Goal: Task Accomplishment & Management: Manage account settings

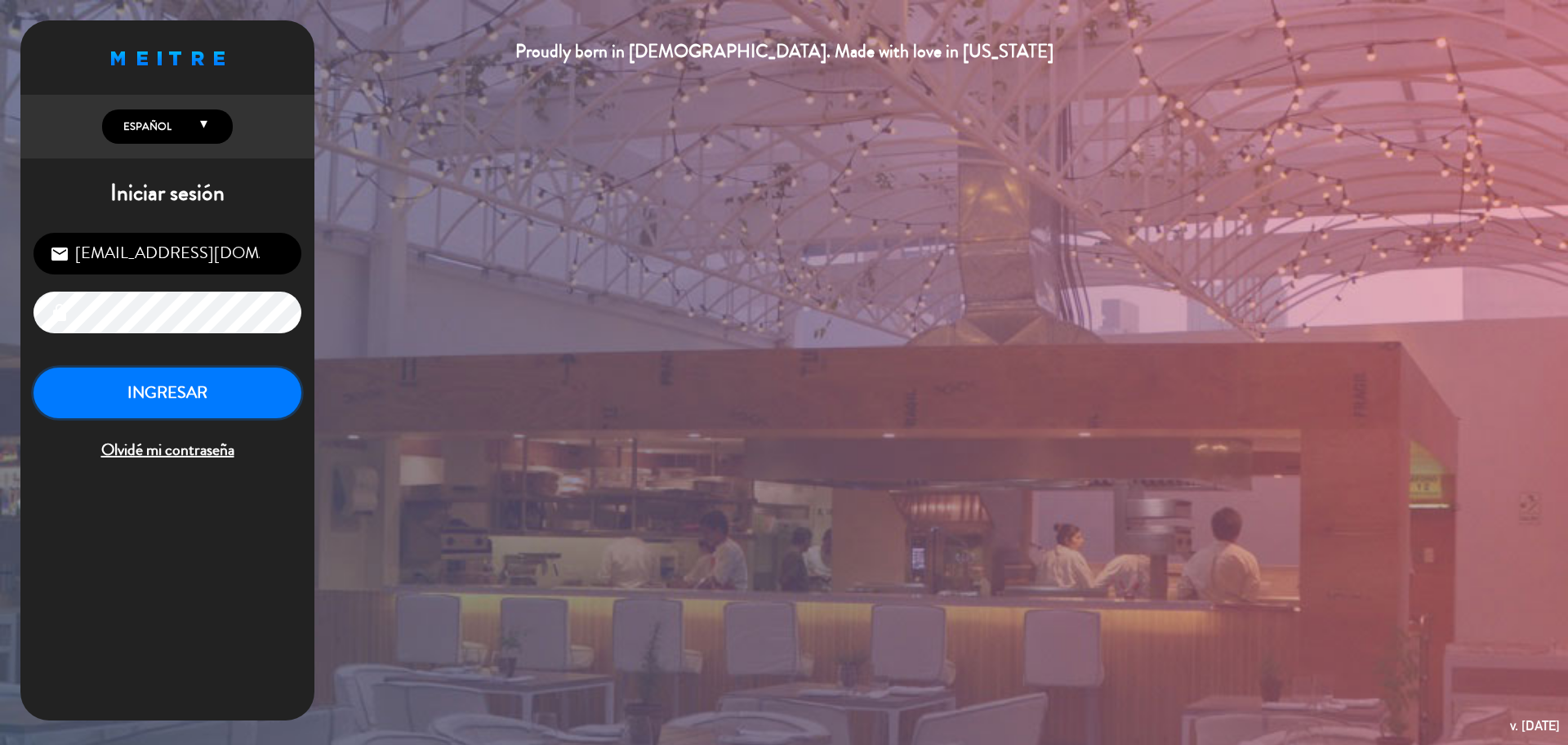
click at [196, 381] on button "INGRESAR" at bounding box center [167, 393] width 268 height 51
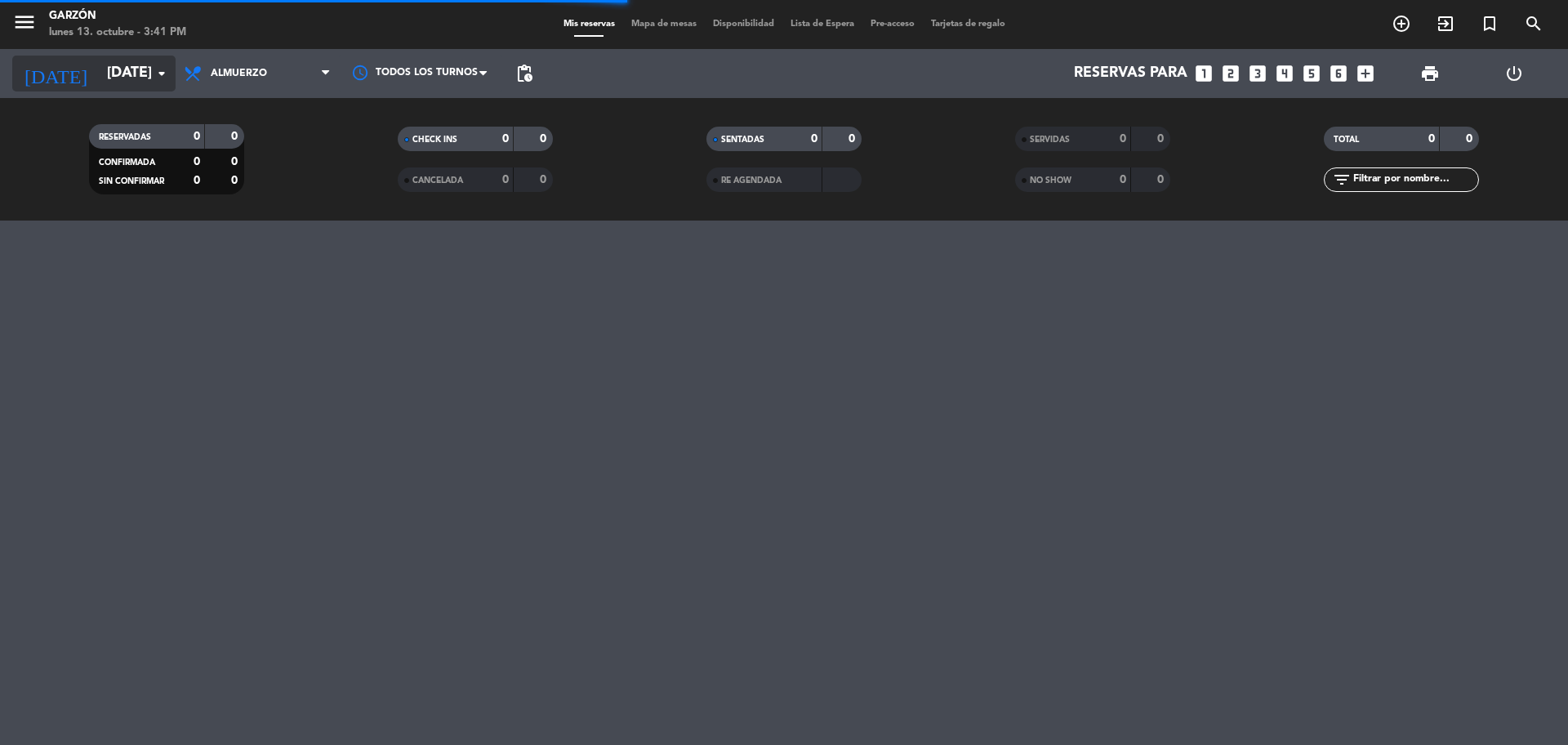
click at [151, 78] on input "[DATE]" at bounding box center [193, 74] width 189 height 33
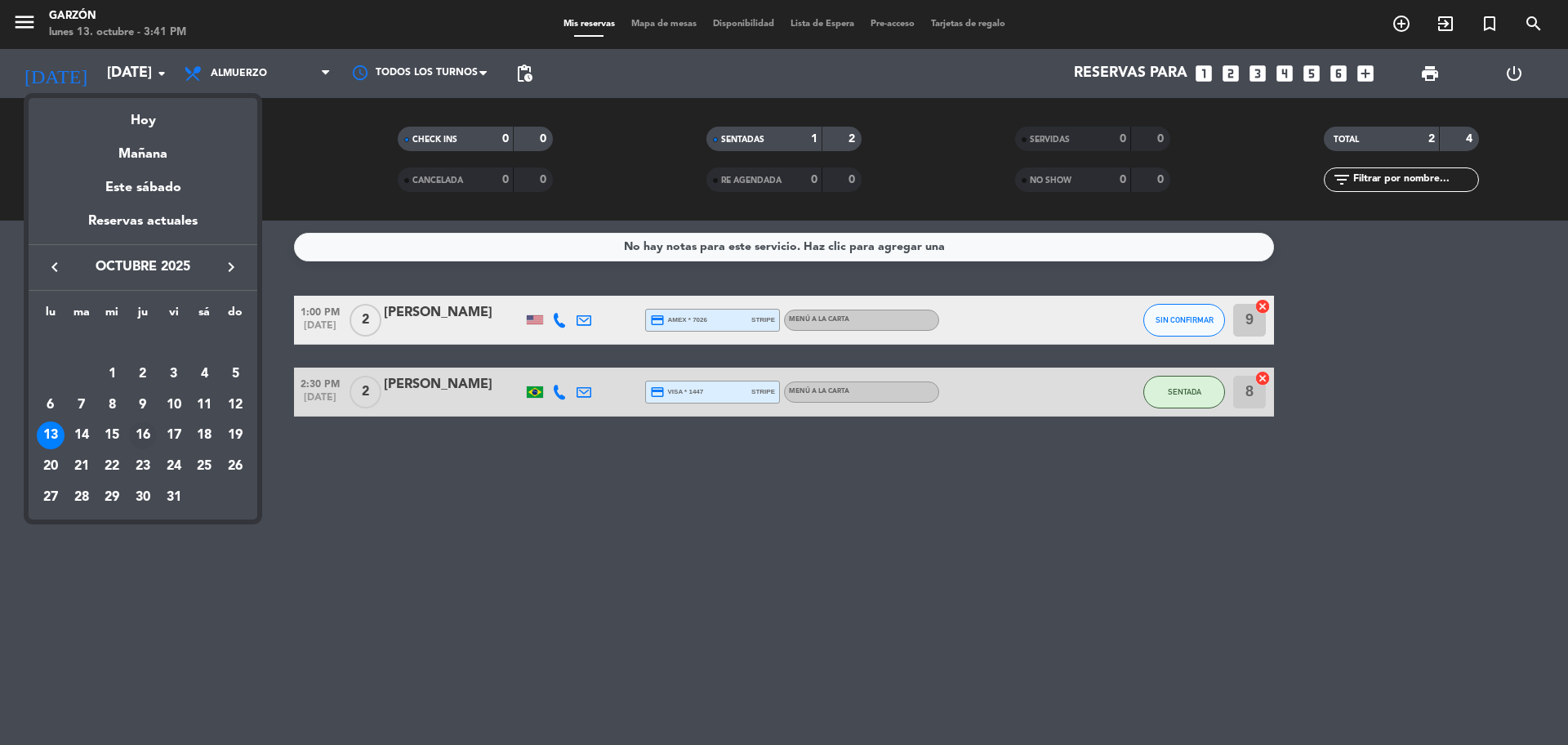
click at [144, 432] on div "16" at bounding box center [143, 435] width 27 height 27
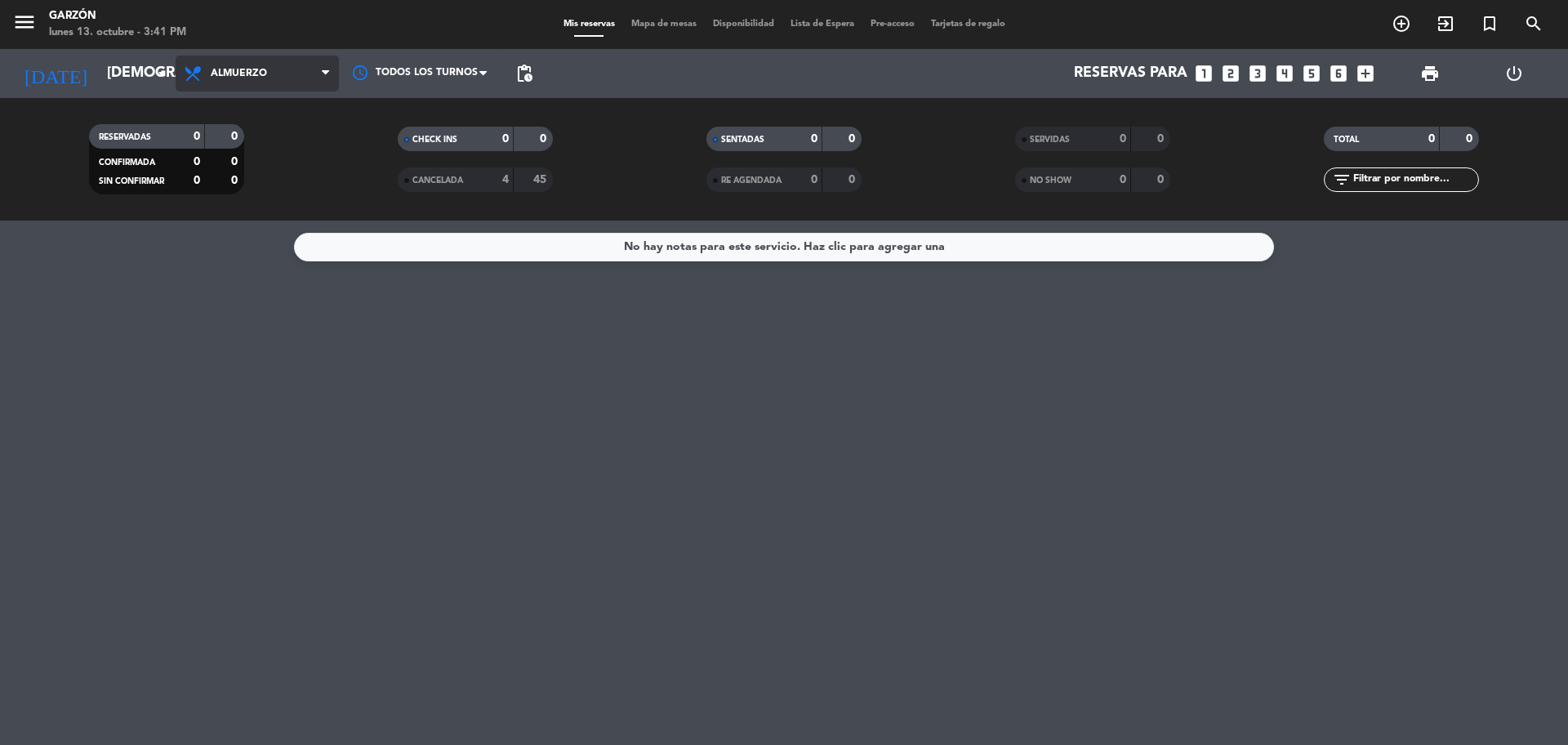
click at [313, 81] on span "Almuerzo" at bounding box center [257, 73] width 164 height 36
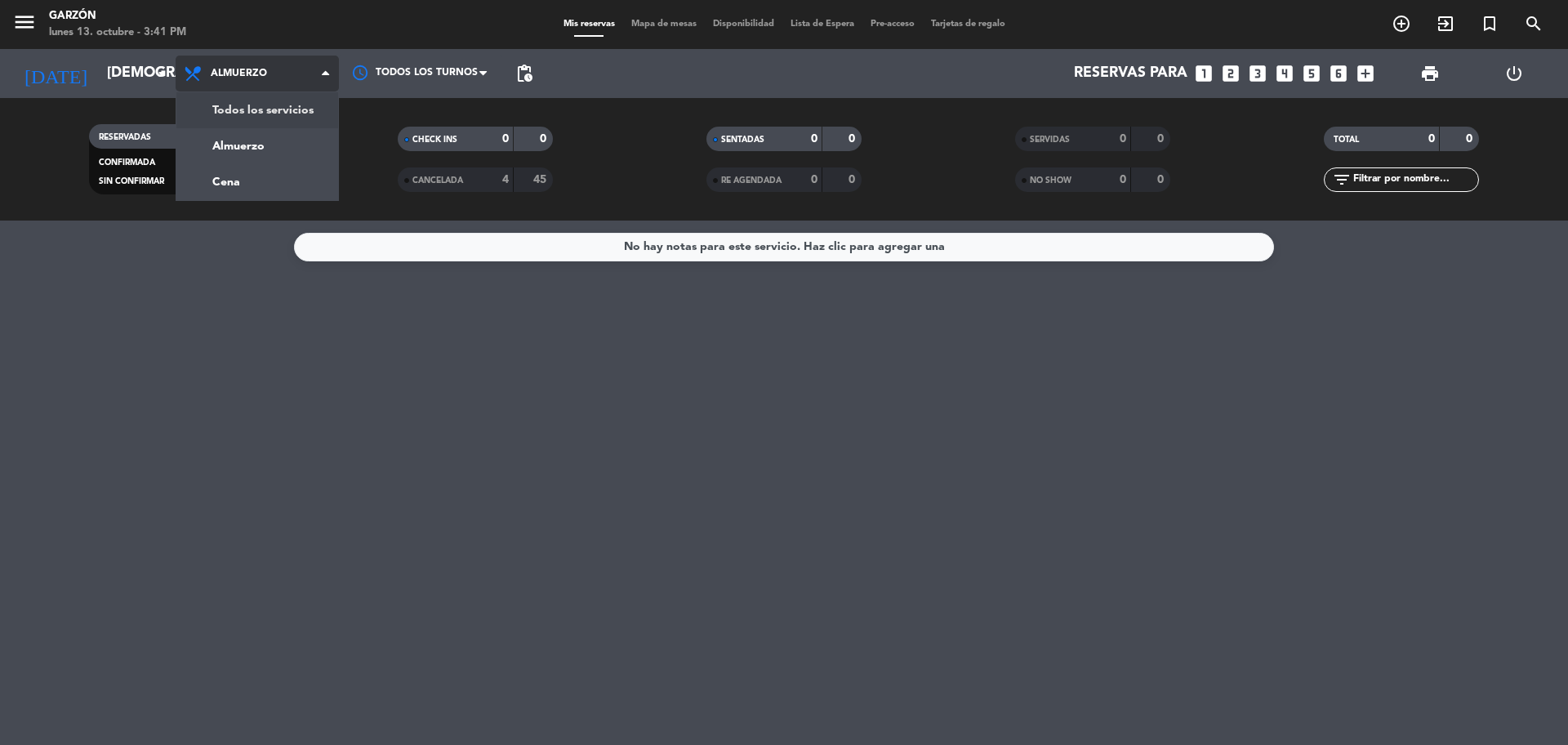
click at [294, 112] on div "menu Garzón lunes 13. octubre - 3:41 PM Mis reservas Mapa de mesas Disponibilid…" at bounding box center [784, 110] width 1568 height 220
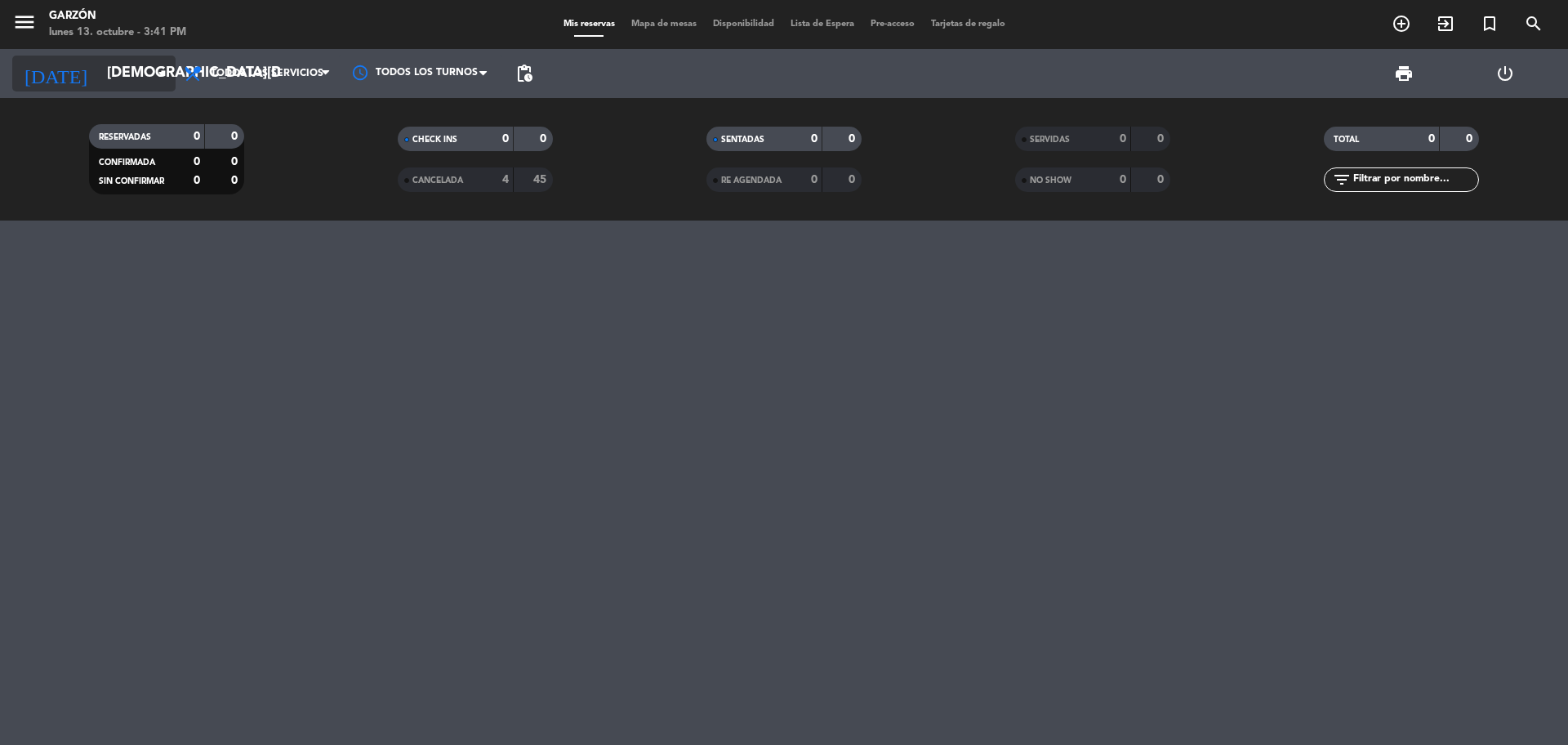
click at [160, 77] on icon "arrow_drop_down" at bounding box center [161, 73] width 19 height 19
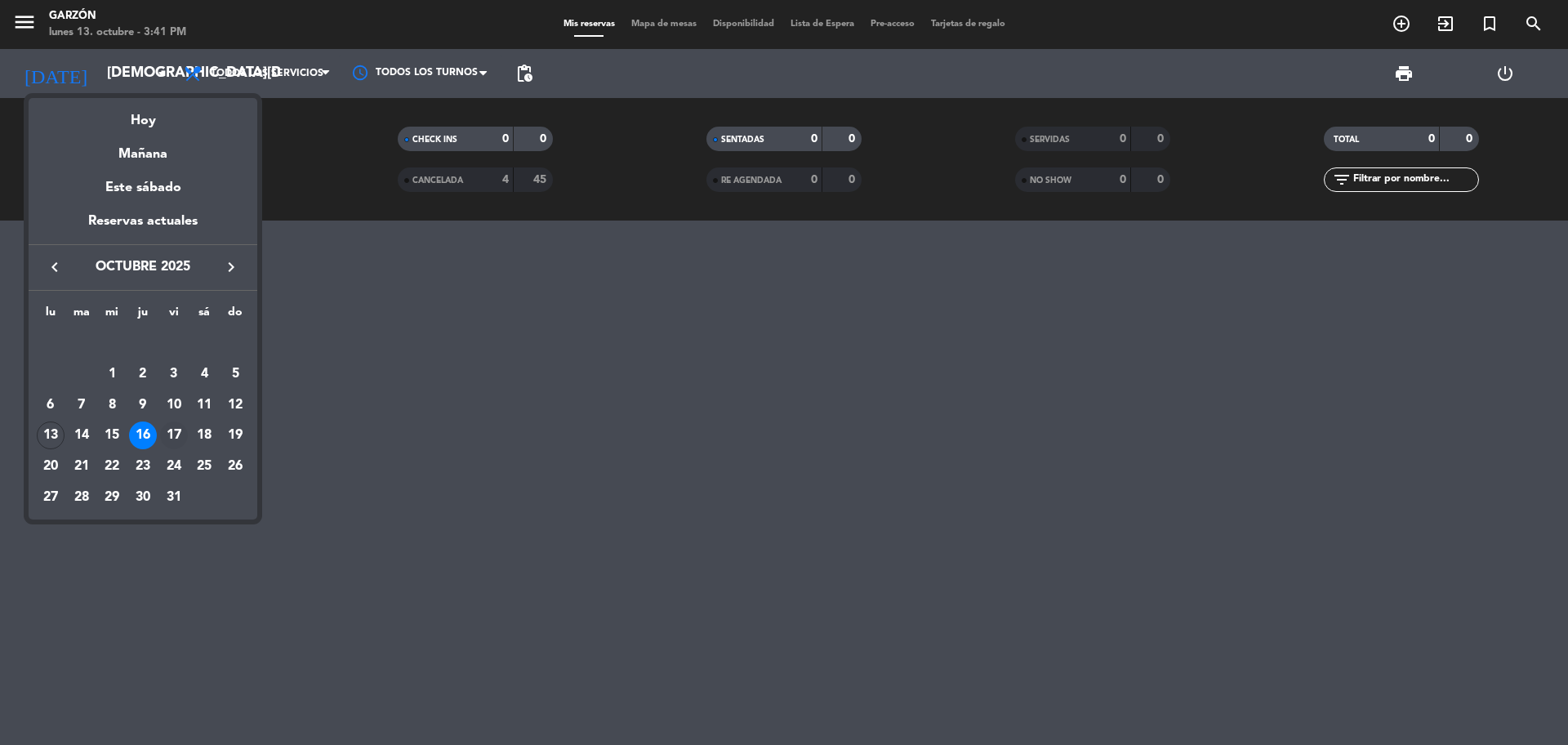
click at [165, 434] on div "17" at bounding box center [174, 435] width 27 height 27
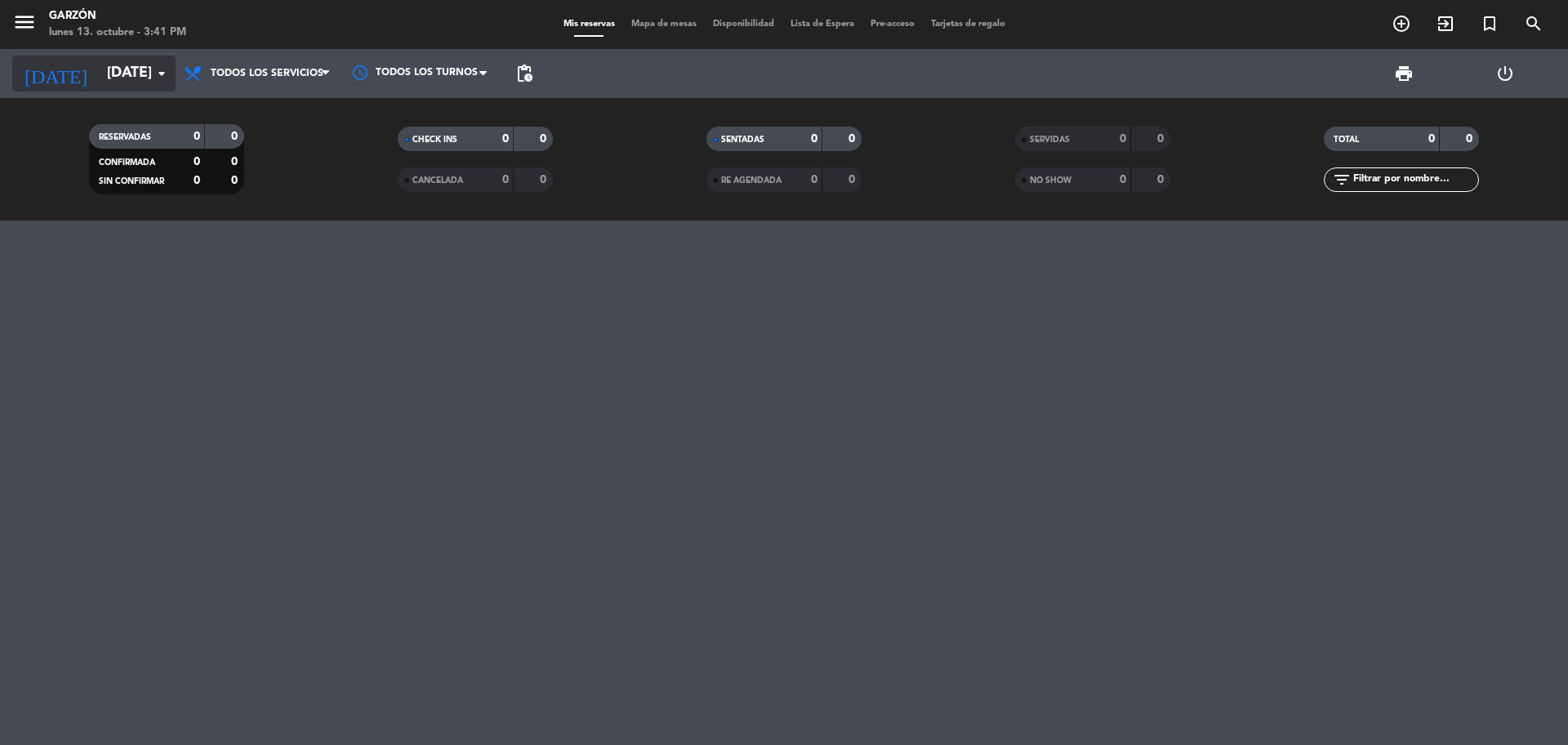
click at [163, 70] on icon "arrow_drop_down" at bounding box center [161, 73] width 19 height 19
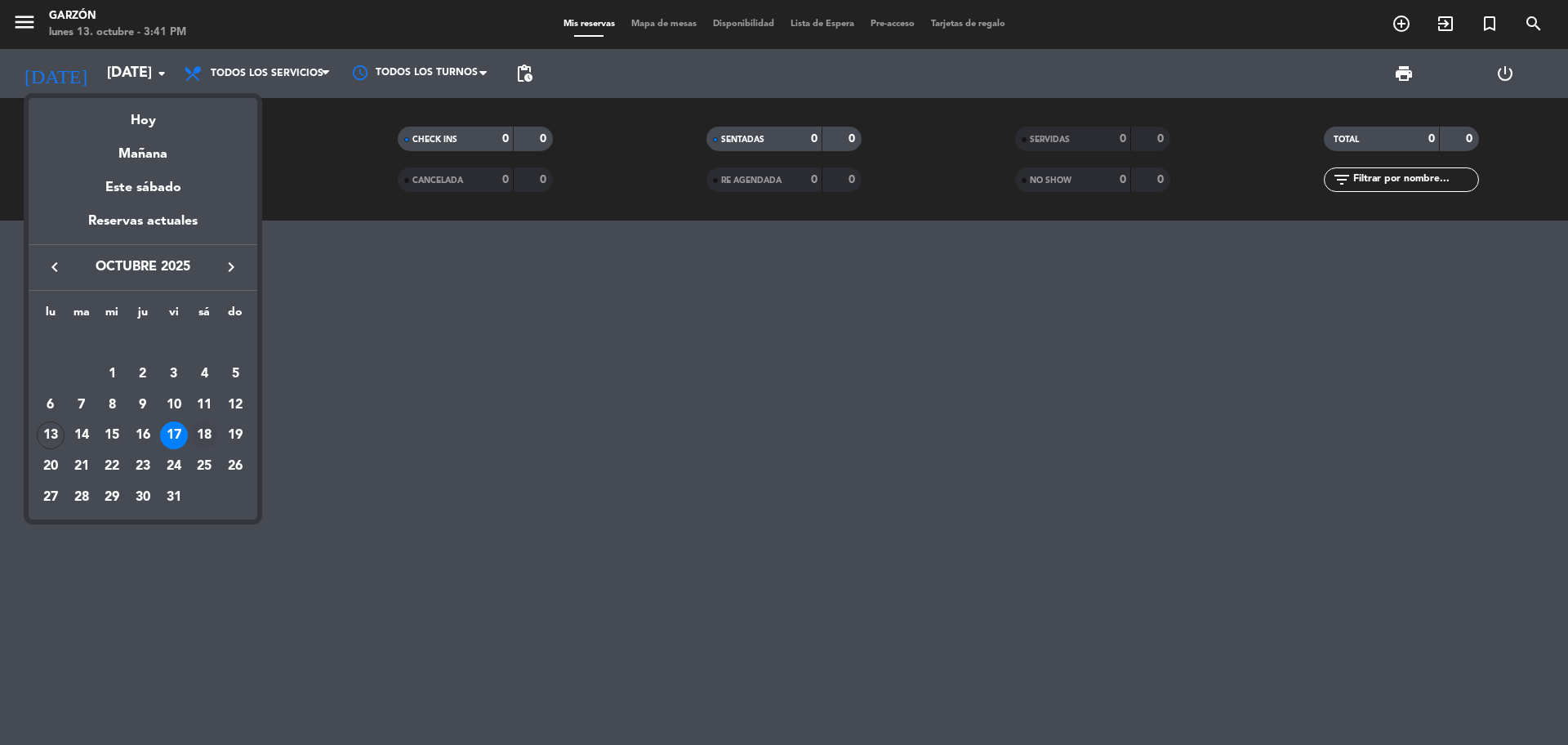
click at [199, 436] on div "18" at bounding box center [204, 435] width 27 height 27
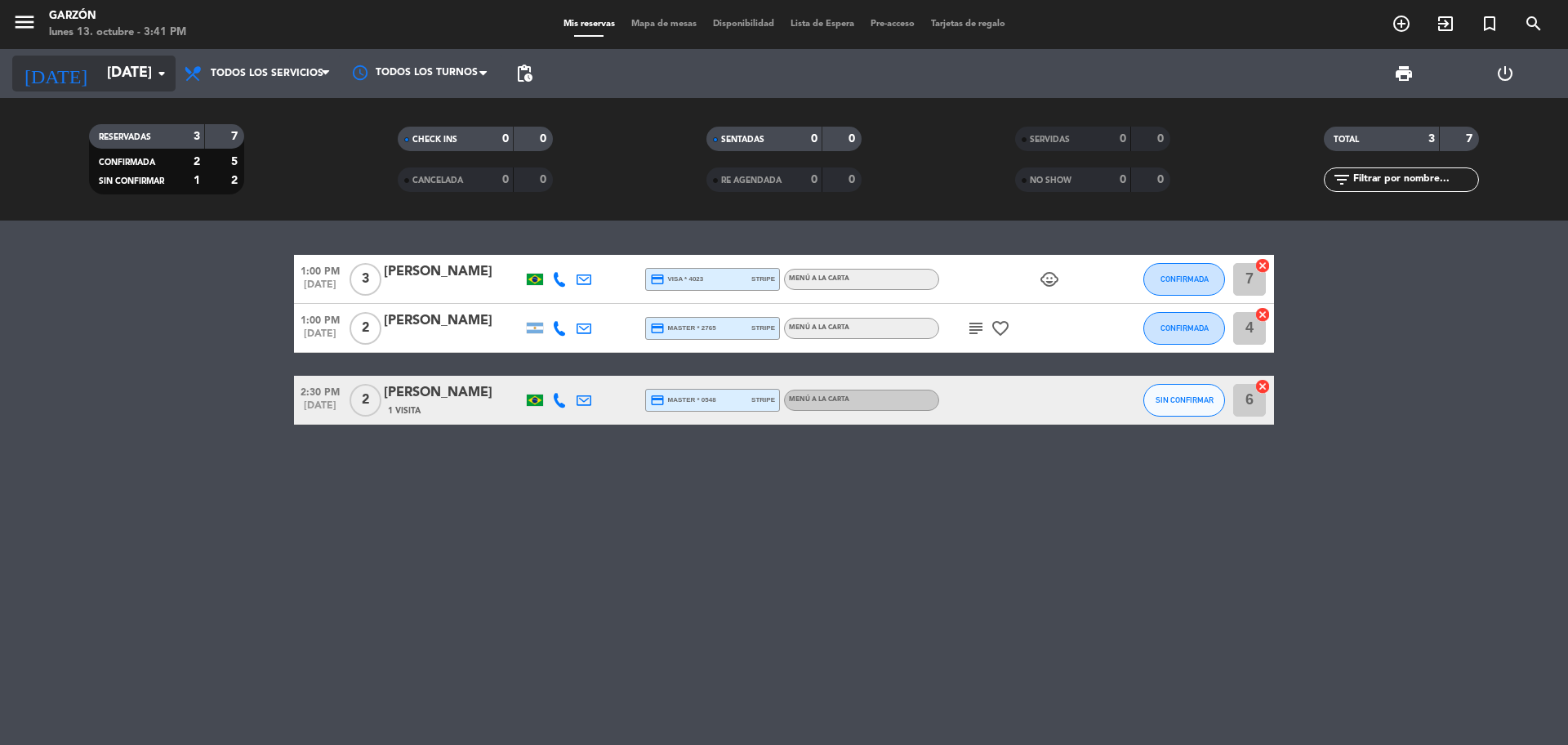
click at [167, 73] on icon "arrow_drop_down" at bounding box center [161, 73] width 19 height 19
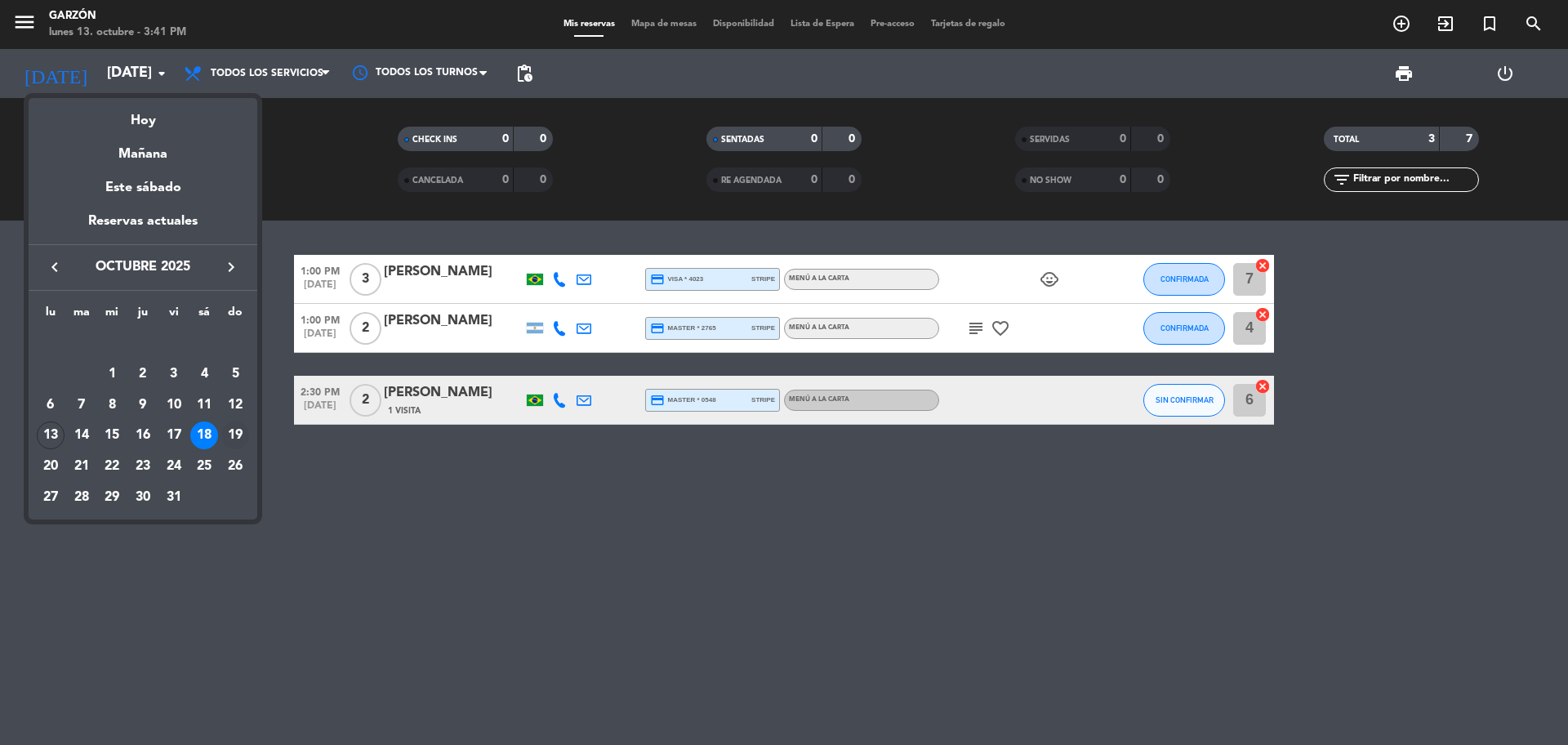
click at [235, 438] on div "19" at bounding box center [235, 435] width 27 height 27
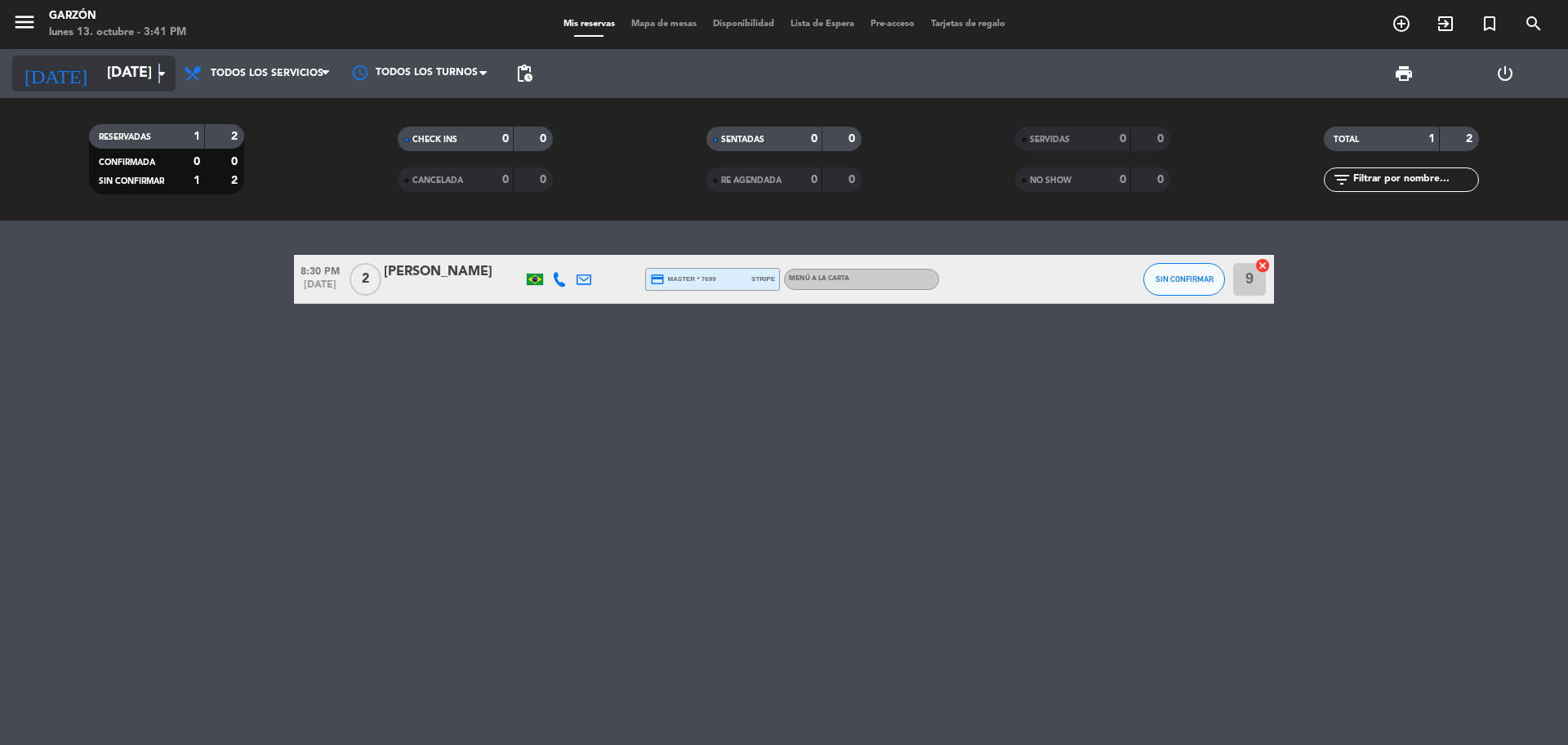
click at [159, 80] on icon "arrow_drop_down" at bounding box center [161, 73] width 19 height 19
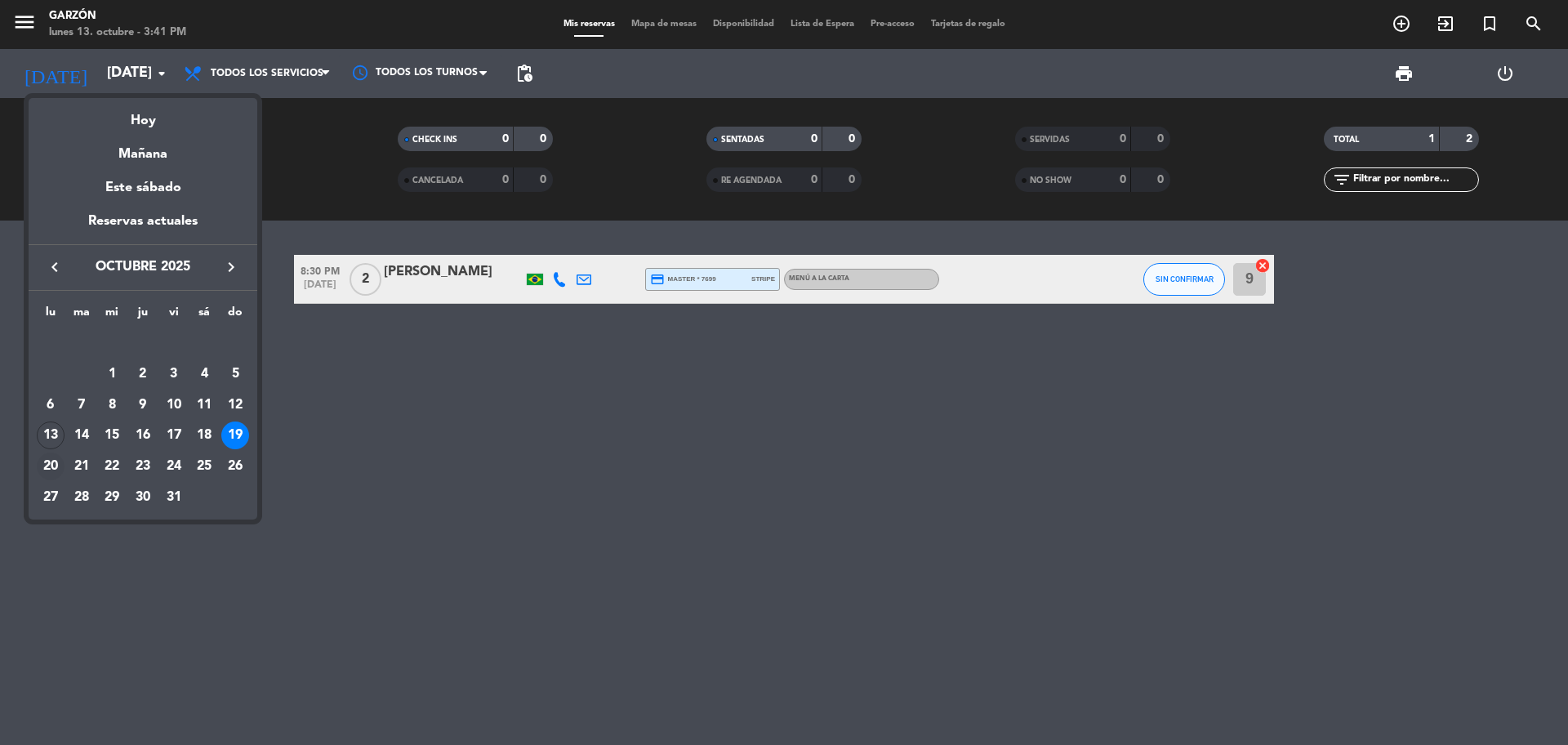
click at [43, 462] on div "20" at bounding box center [50, 466] width 27 height 27
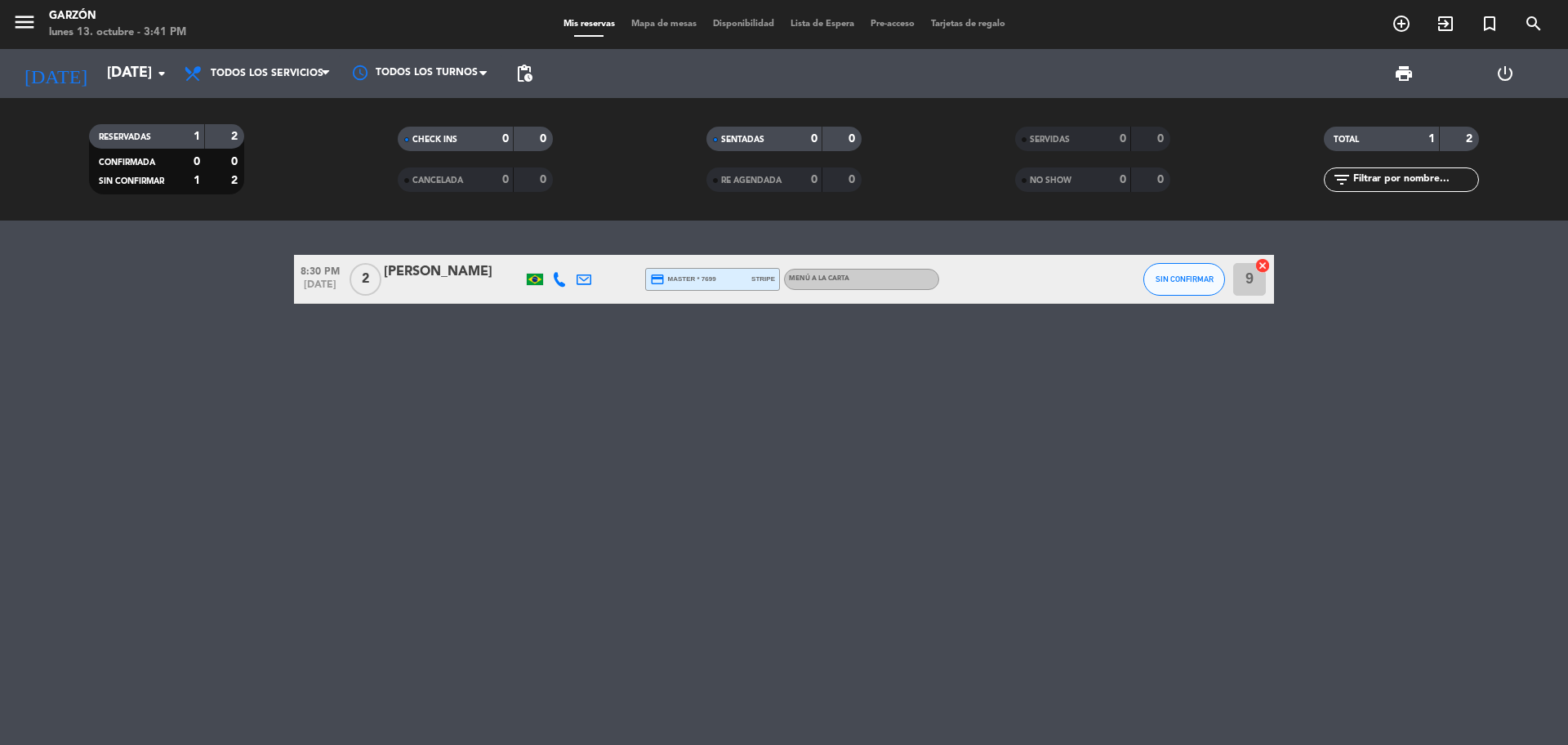
type input "[DATE]"
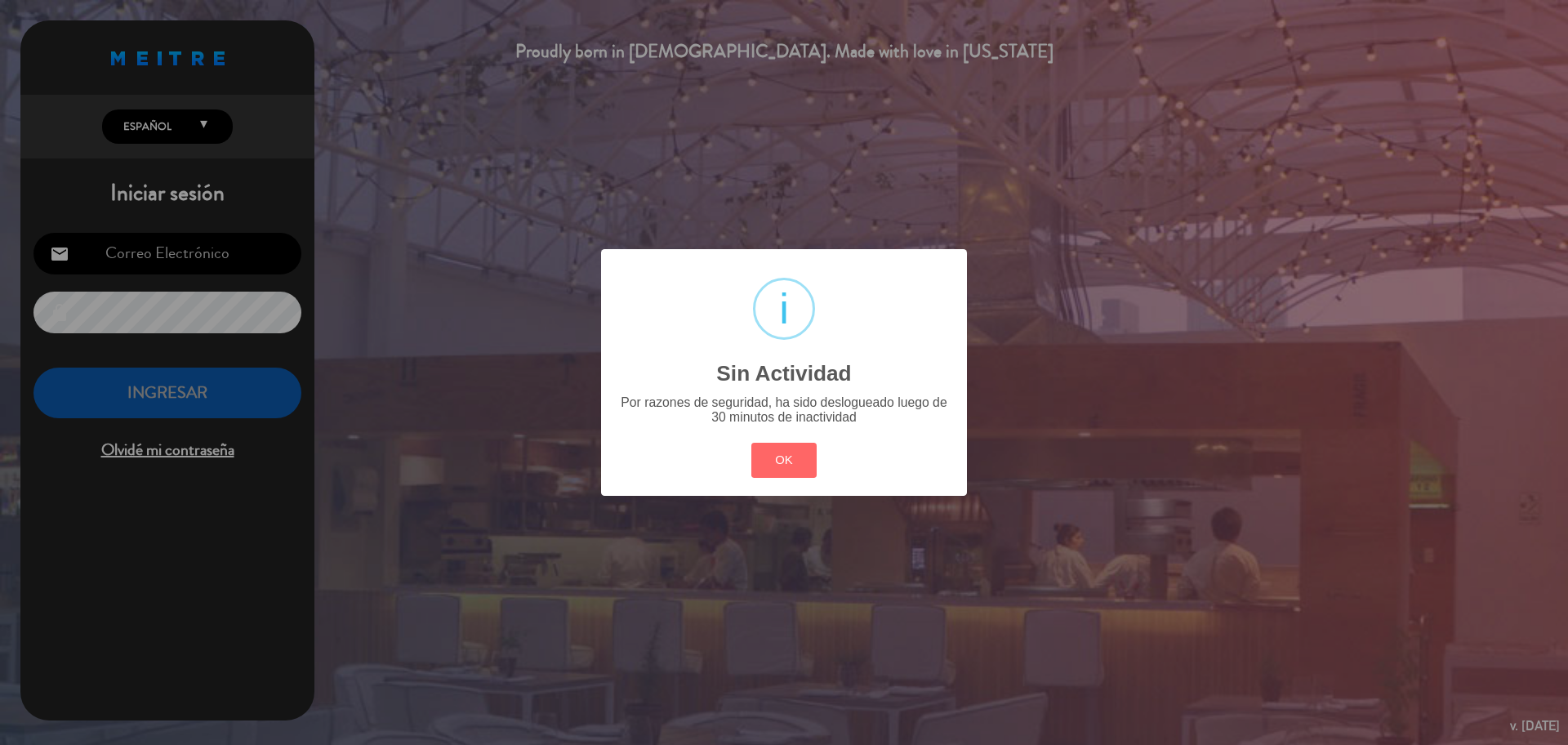
type input "[EMAIL_ADDRESS][DOMAIN_NAME]"
